Goal: Task Accomplishment & Management: Use online tool/utility

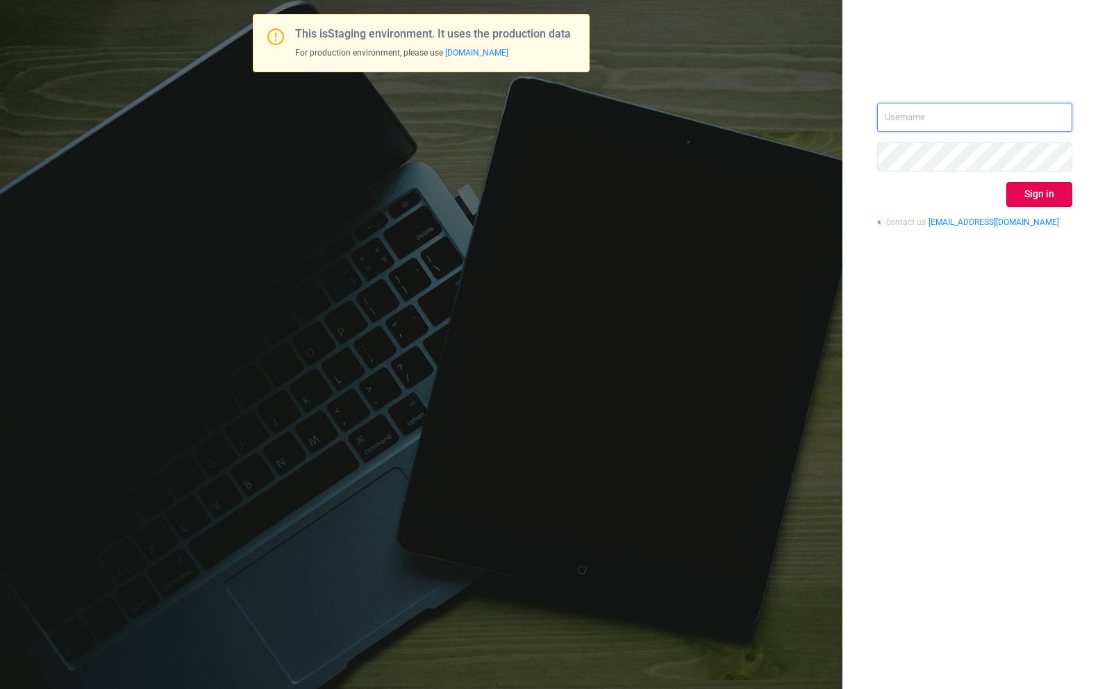
click at [985, 131] on input "text" at bounding box center [974, 117] width 195 height 29
type input "[EMAIL_ADDRESS][DOMAIN_NAME]"
click at [1022, 187] on button "Sign in" at bounding box center [1039, 194] width 66 height 25
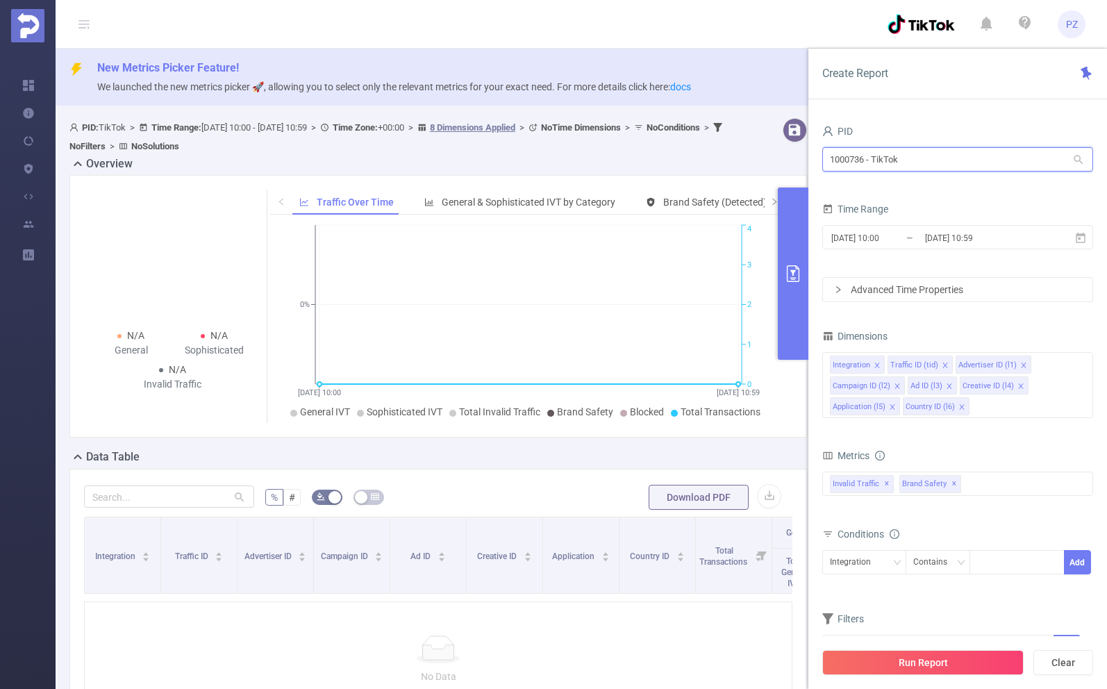
click at [944, 161] on input "1000736 - TikTok" at bounding box center [957, 159] width 271 height 24
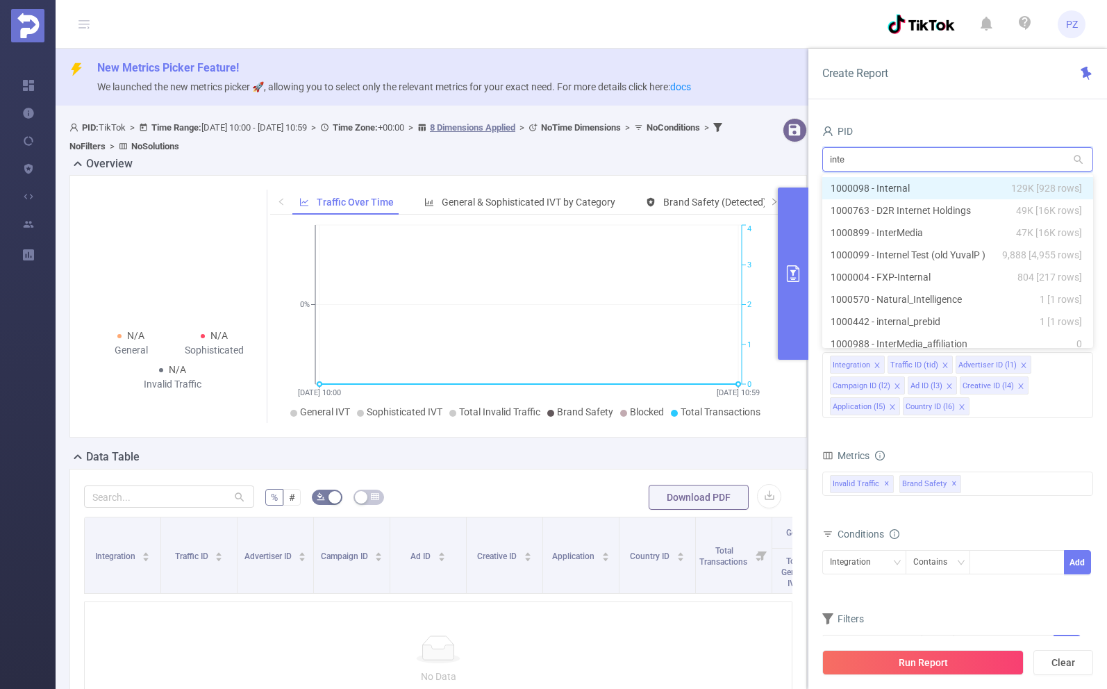
type input "inter"
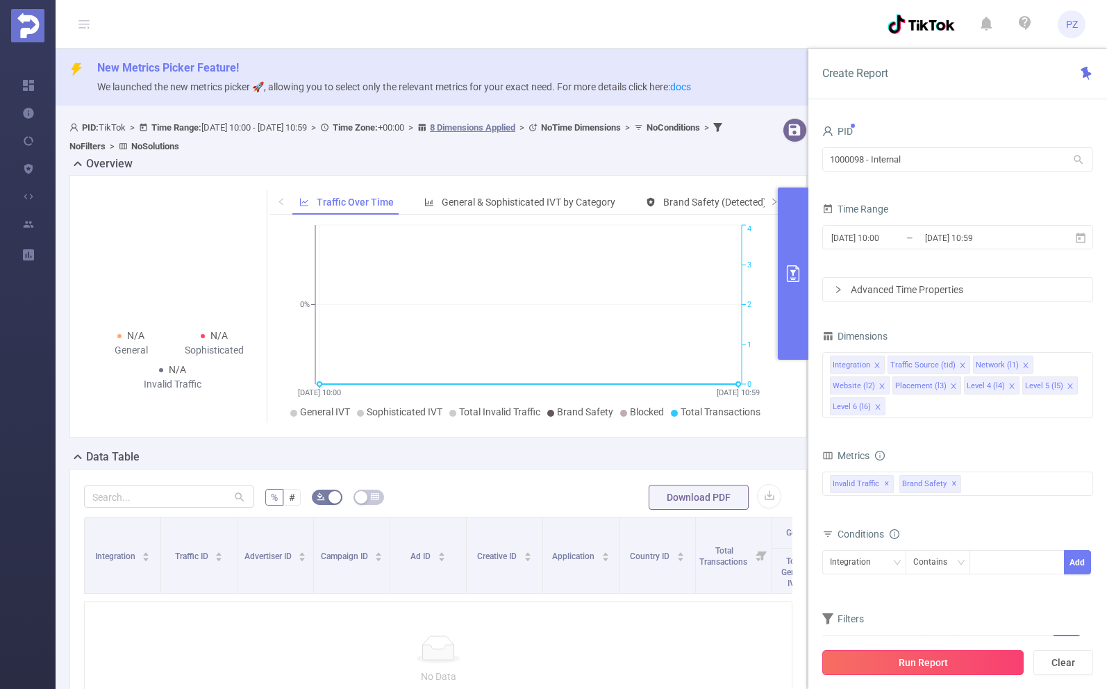
click at [960, 653] on button "Run Report" at bounding box center [922, 662] width 201 height 25
click at [1073, 26] on span "PZ" at bounding box center [1072, 24] width 12 height 28
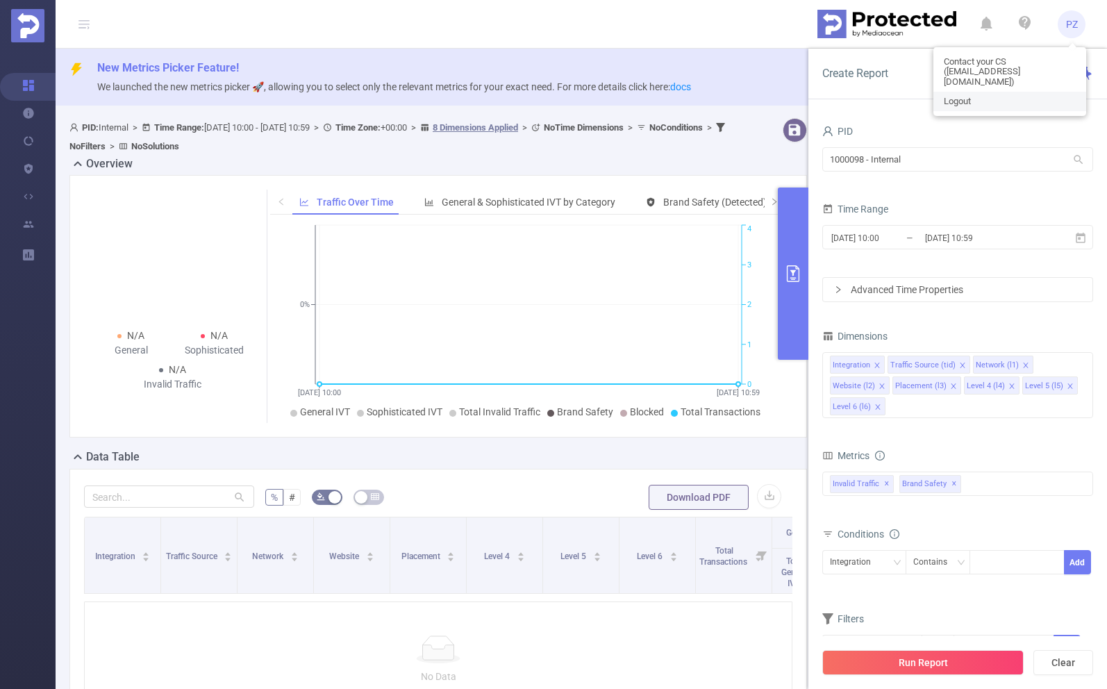
click at [1014, 92] on link "Logout" at bounding box center [1009, 101] width 153 height 19
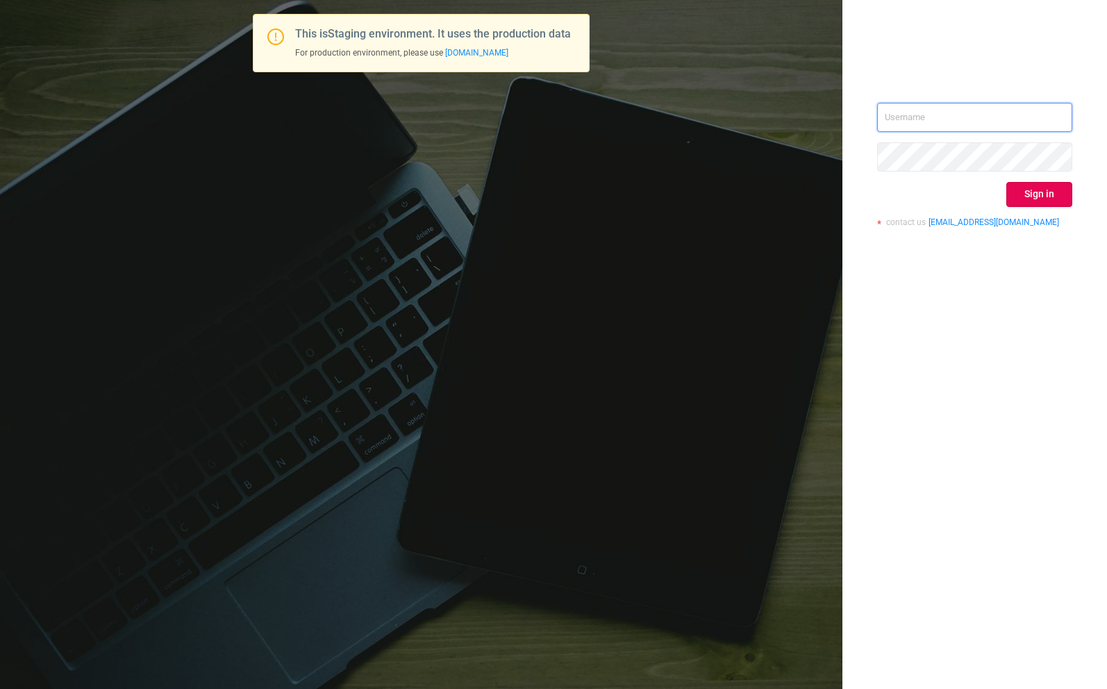
click at [1009, 118] on input "text" at bounding box center [974, 117] width 195 height 29
type input "paz"
click at [826, 49] on div "This is Staging environment. It uses the production data For production environ…" at bounding box center [553, 344] width 1107 height 689
